Goal: Check status

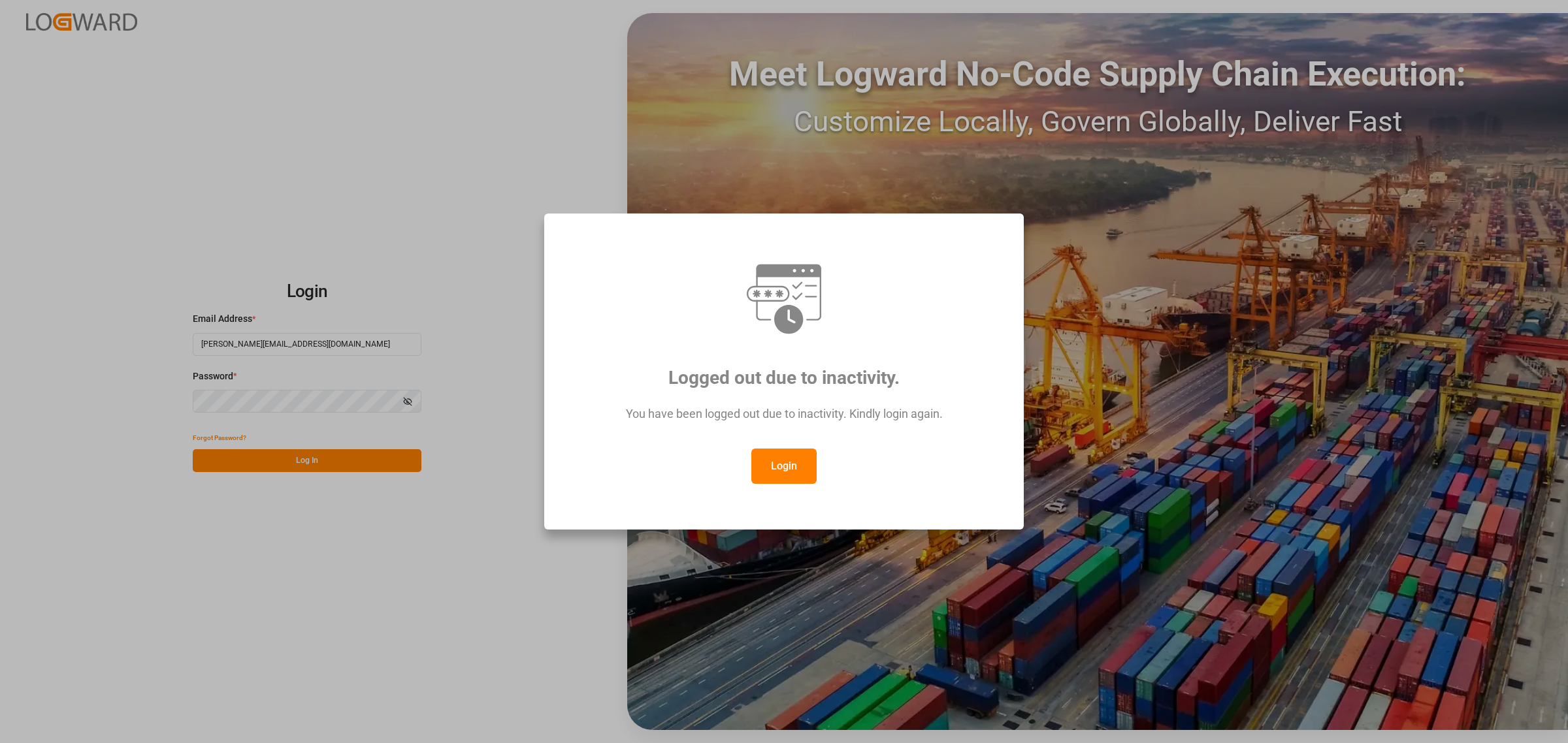
click at [793, 468] on button "Login" at bounding box center [784, 466] width 65 height 35
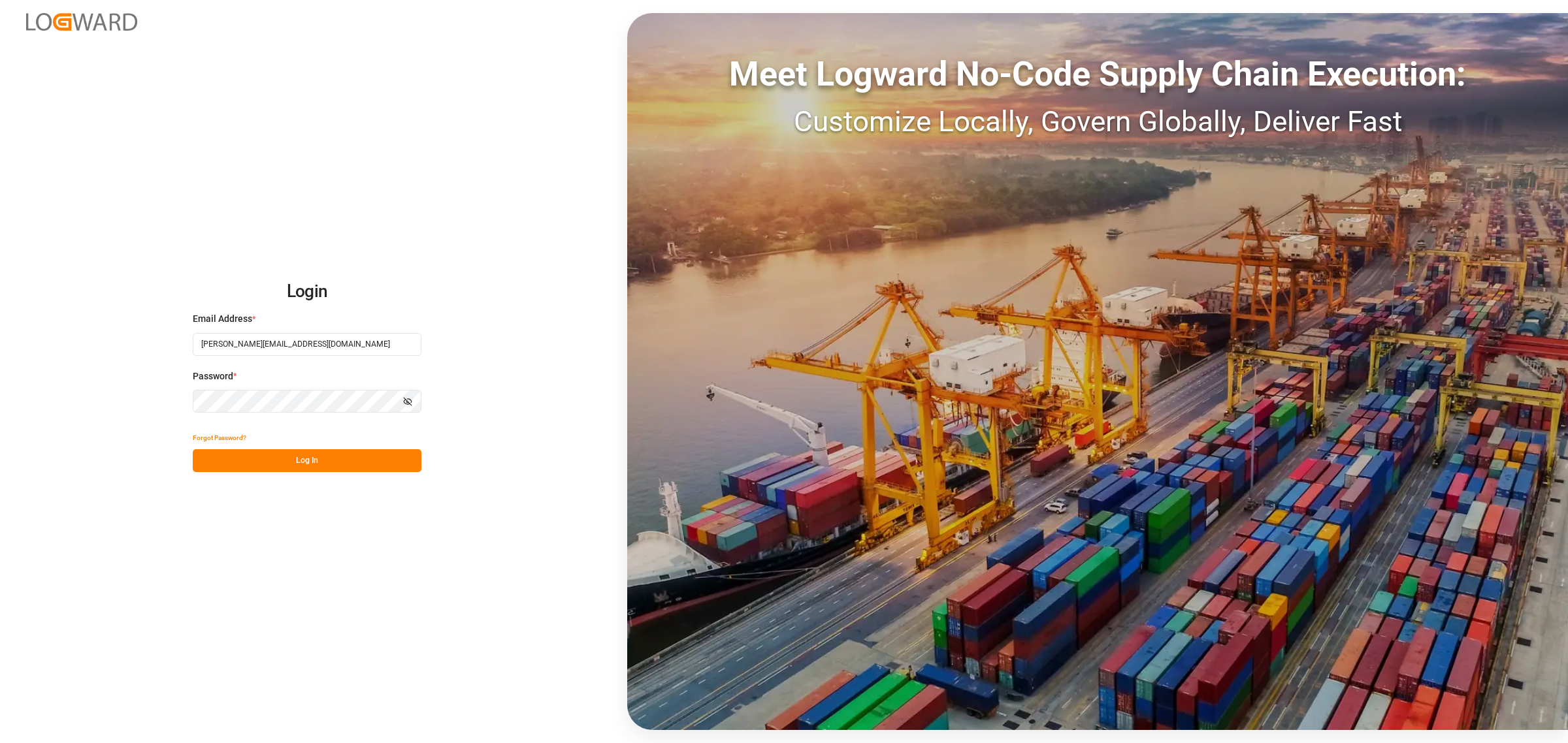
click at [308, 460] on button "Log In" at bounding box center [307, 461] width 229 height 23
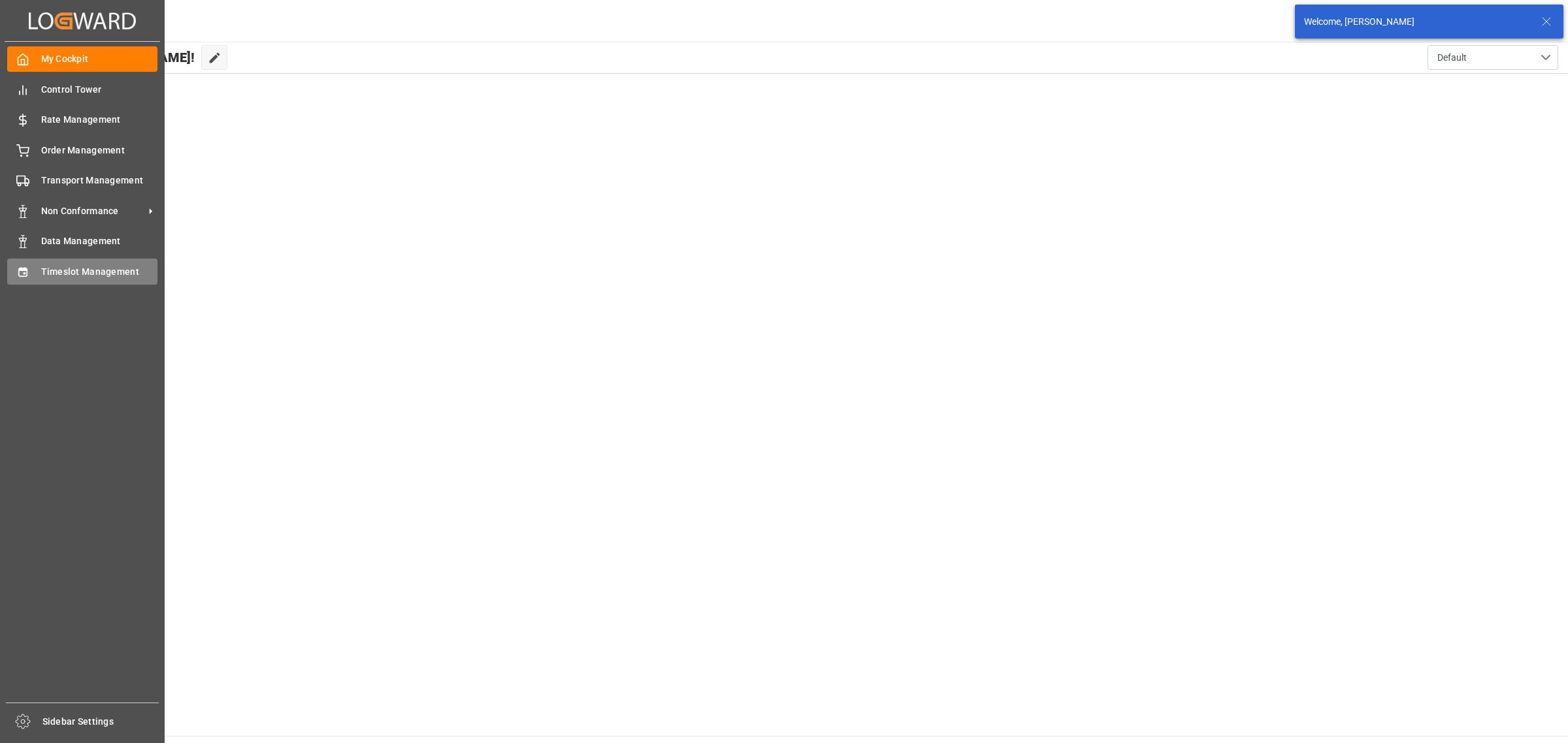
click at [43, 267] on span "Timeslot Management" at bounding box center [100, 272] width 117 height 14
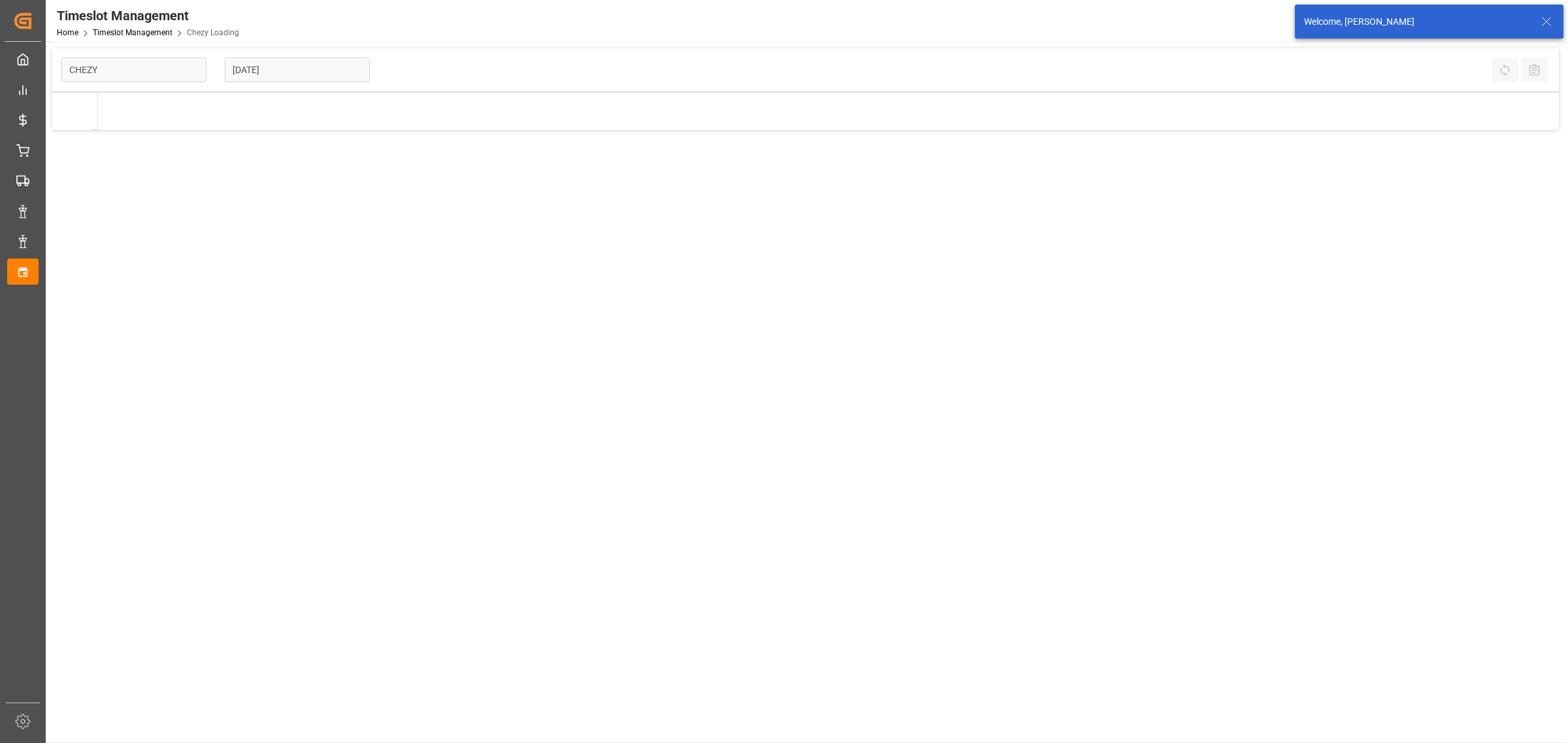
type input "Chezy Loading"
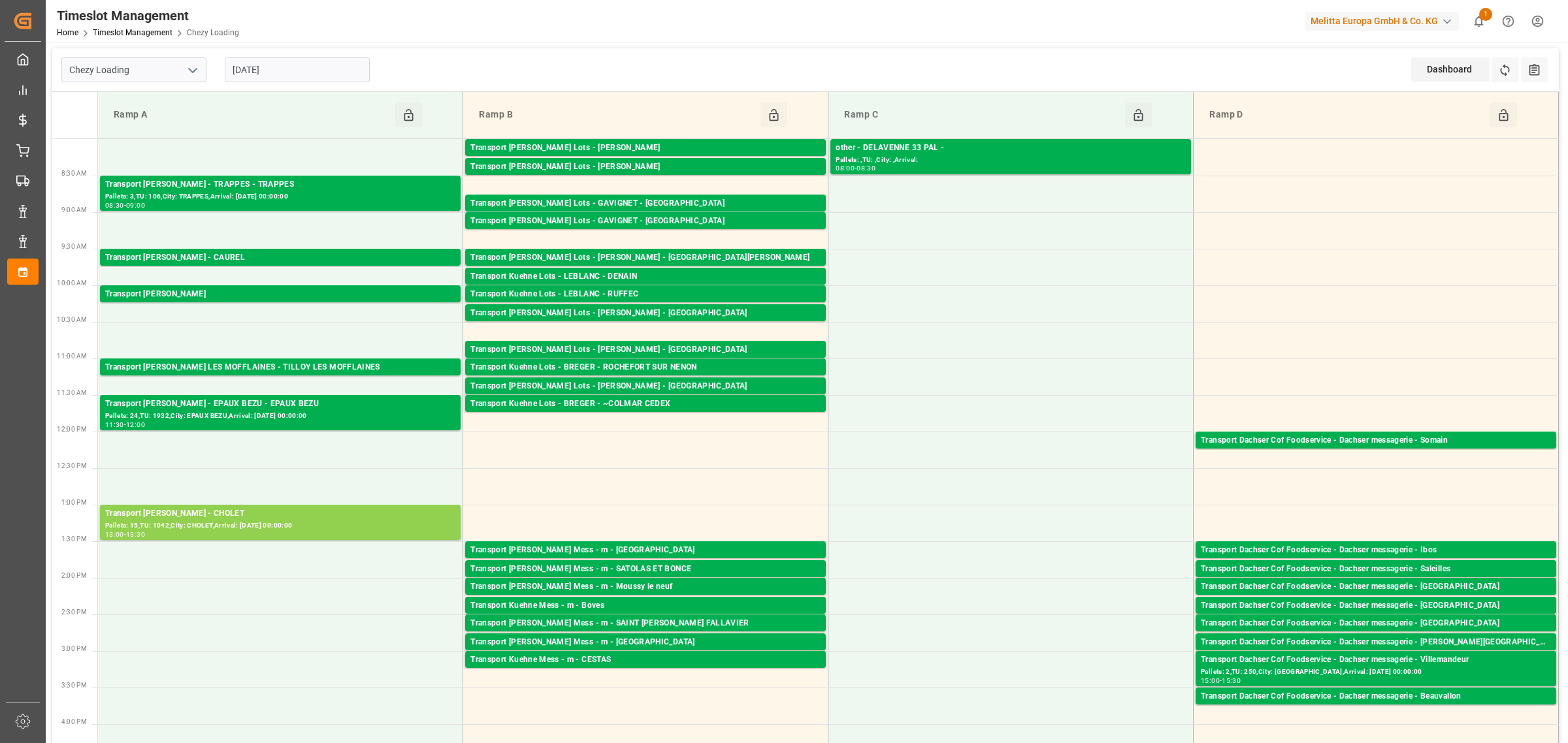
click at [282, 71] on input "[DATE]" at bounding box center [297, 69] width 145 height 25
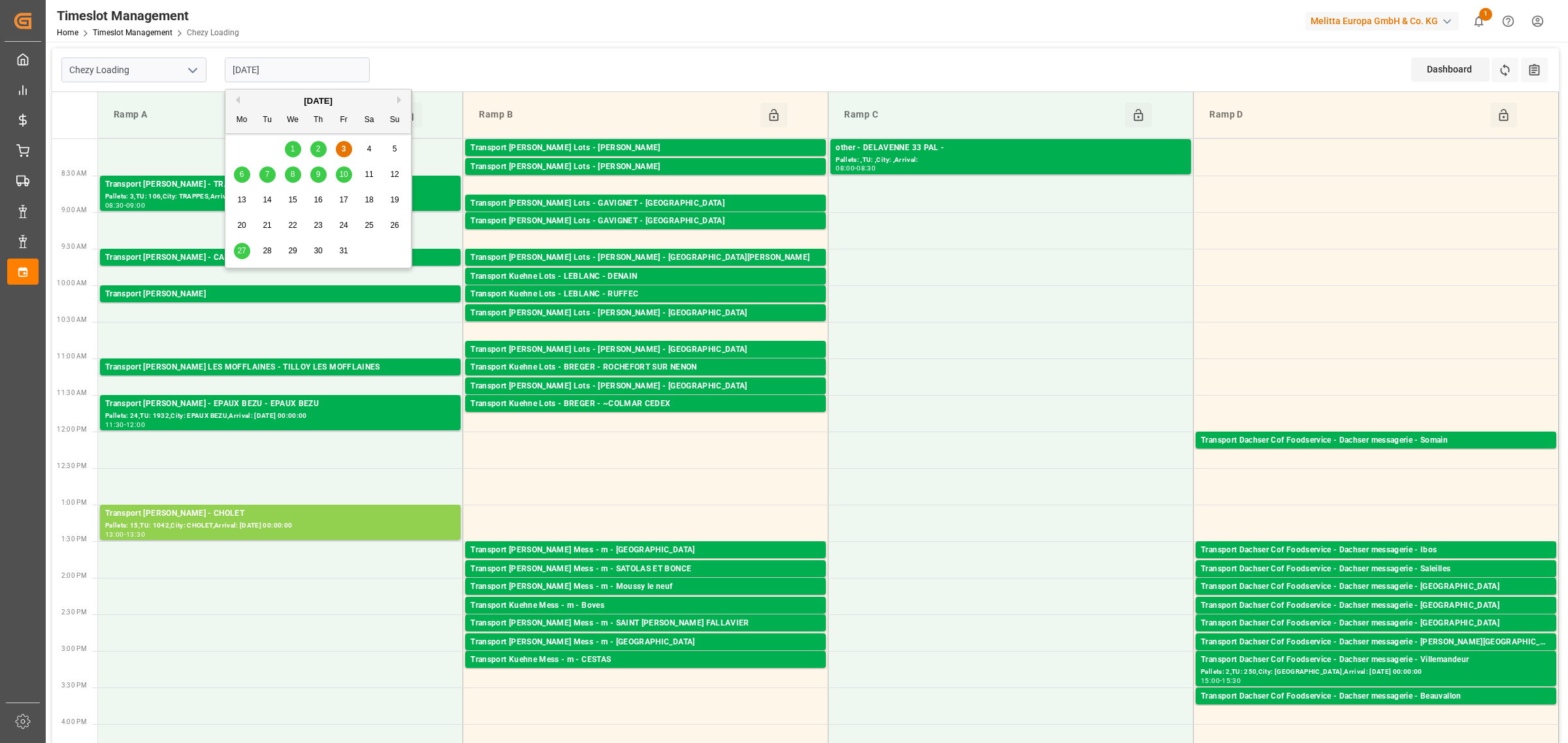
click at [240, 174] on span "6" at bounding box center [242, 174] width 5 height 9
type input "[DATE]"
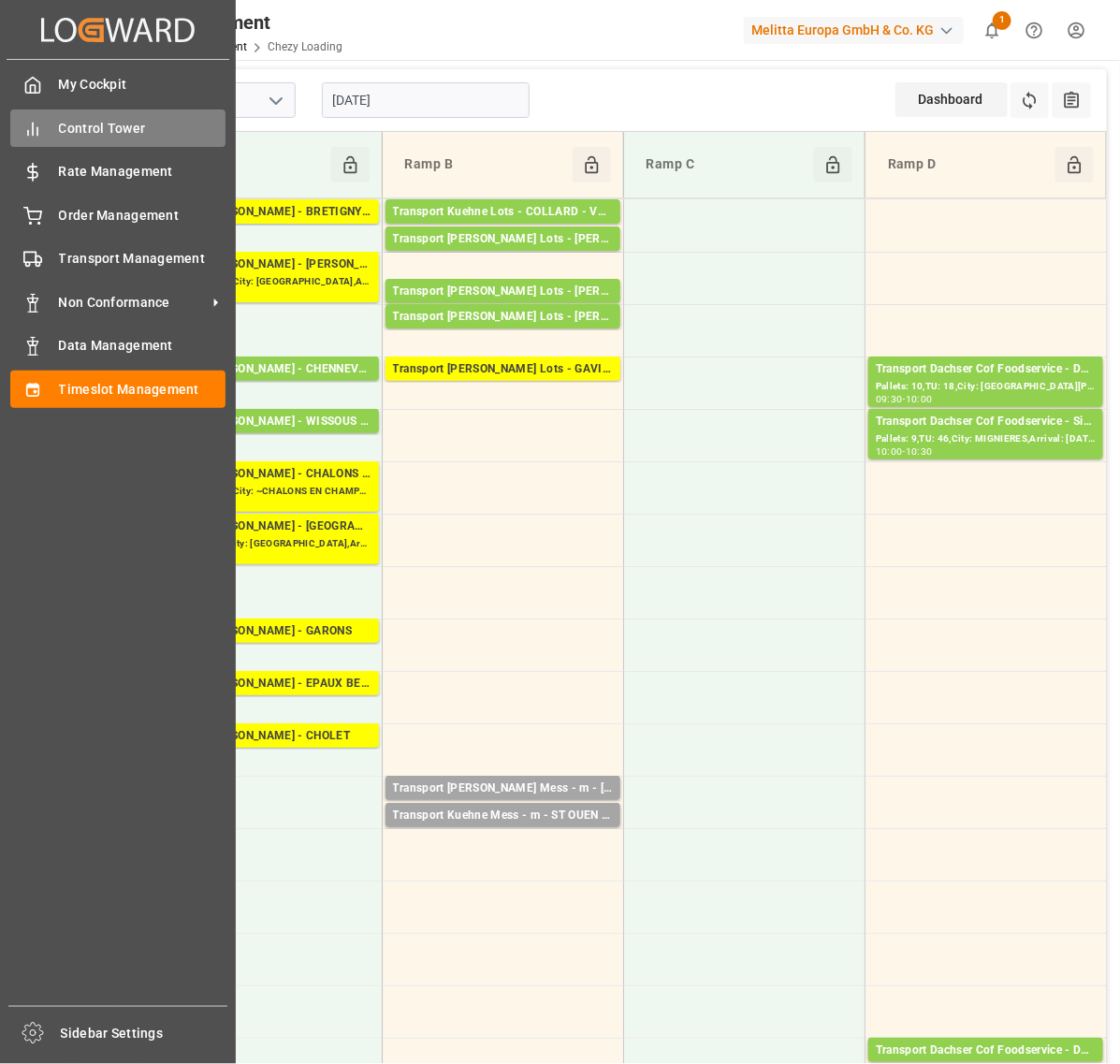
click at [45, 123] on div "Control Tower Control Tower" at bounding box center [118, 128] width 215 height 36
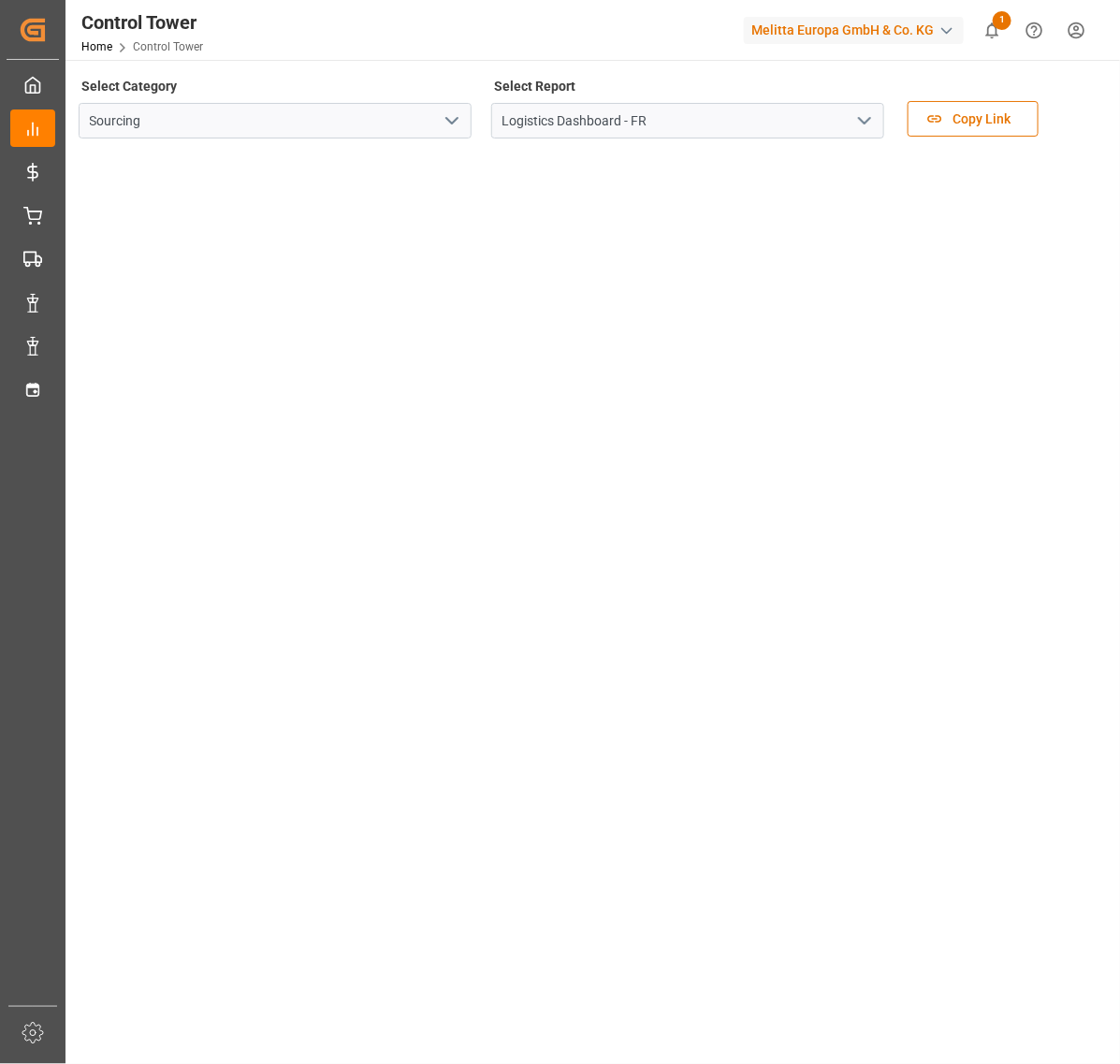
click at [861, 119] on polyline "open menu" at bounding box center [865, 121] width 11 height 6
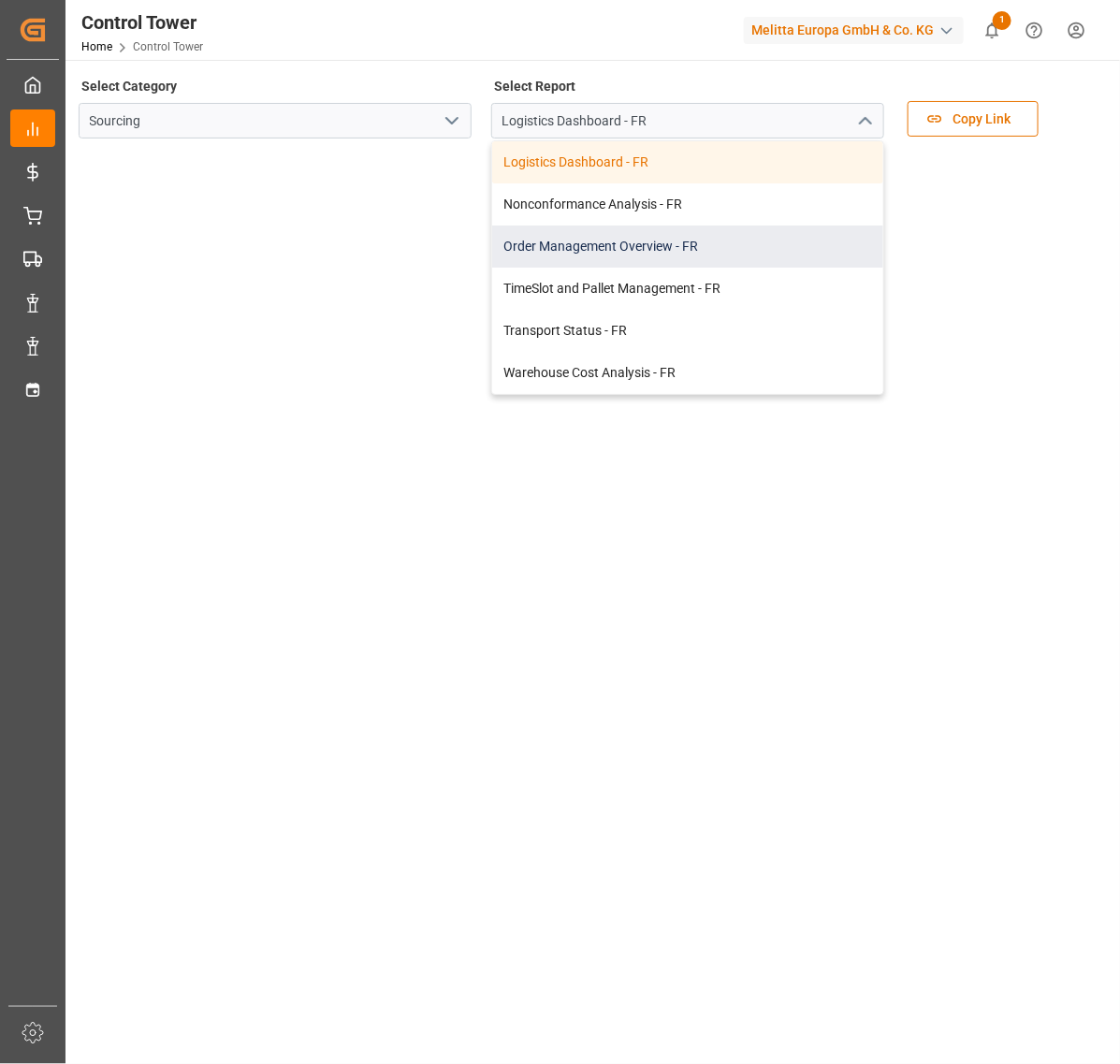
click at [566, 255] on div "Order Management Overview - FR" at bounding box center [687, 247] width 391 height 42
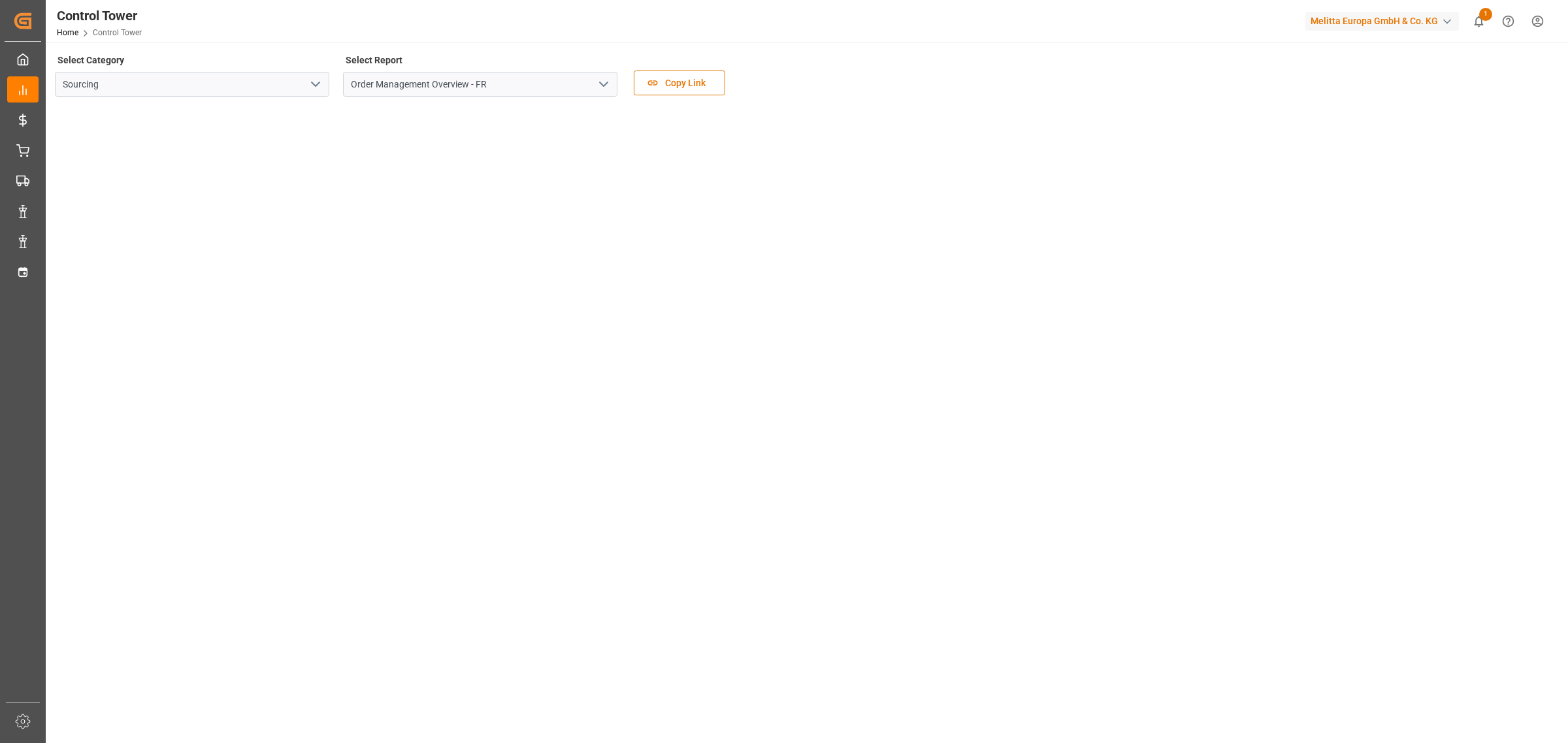
click at [781, 406] on tableau-viz at bounding box center [805, 606] width 1499 height 998
